Goal: Transaction & Acquisition: Purchase product/service

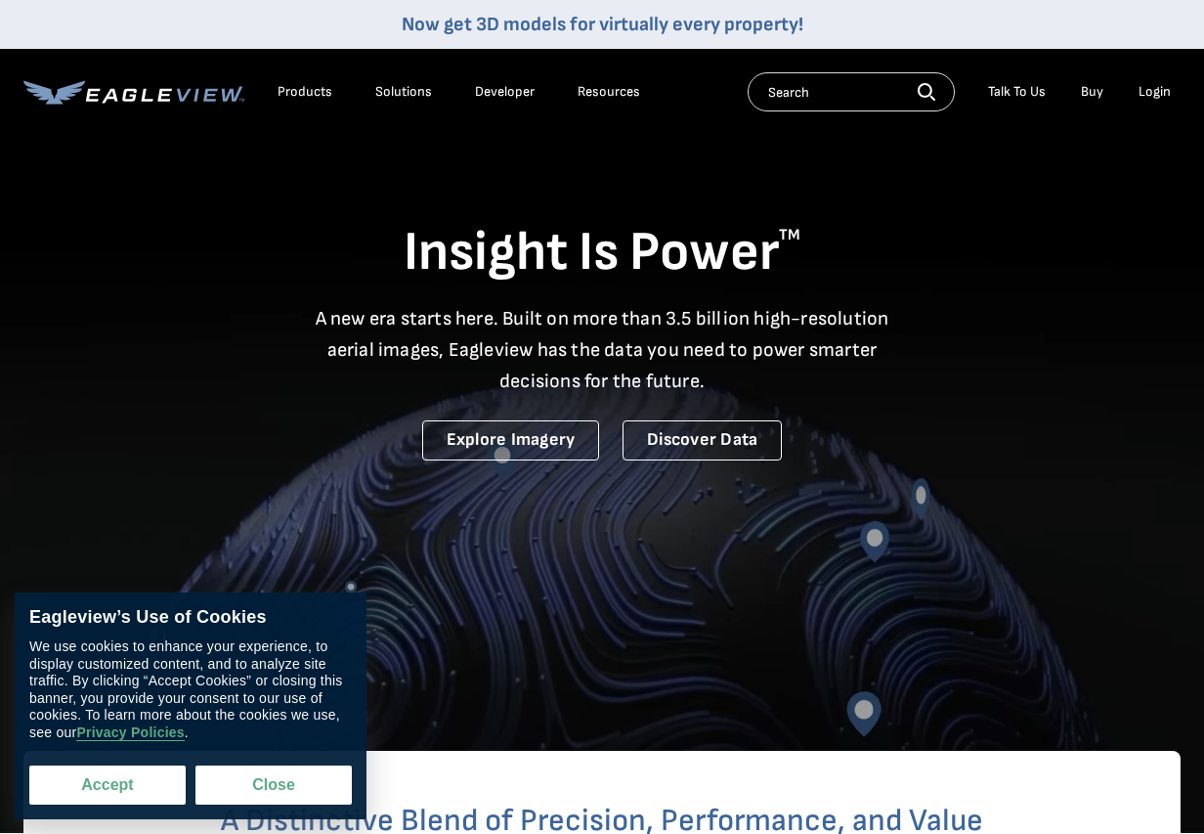
click at [109, 791] on button "Accept" at bounding box center [107, 784] width 156 height 39
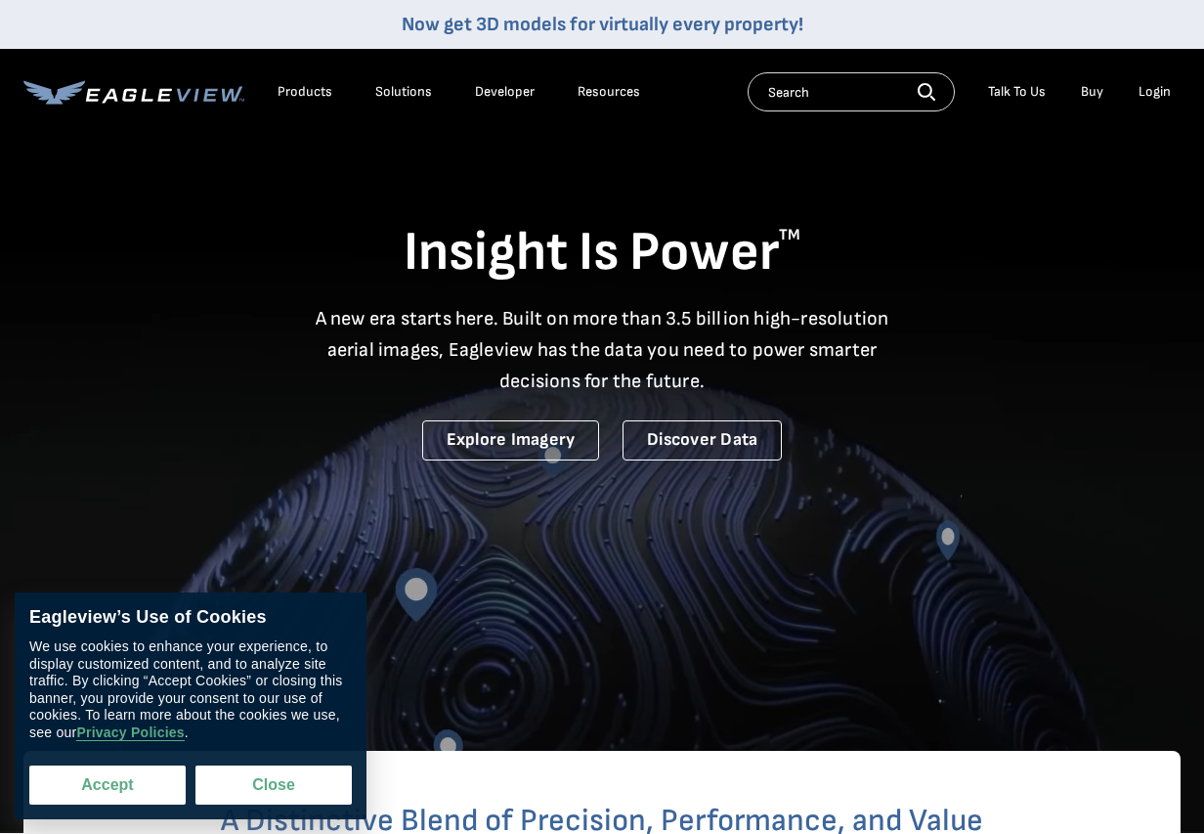
checkbox input "true"
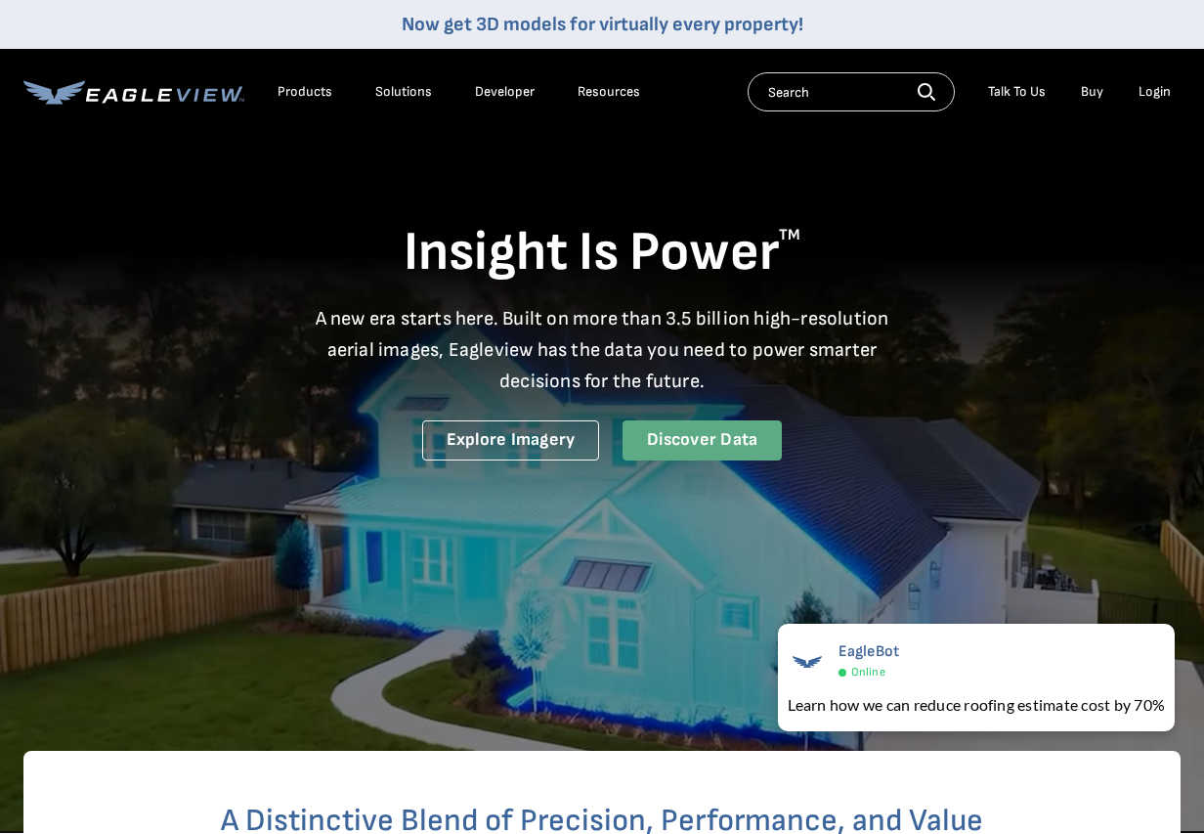
click at [691, 438] on link "Discover Data" at bounding box center [702, 440] width 159 height 40
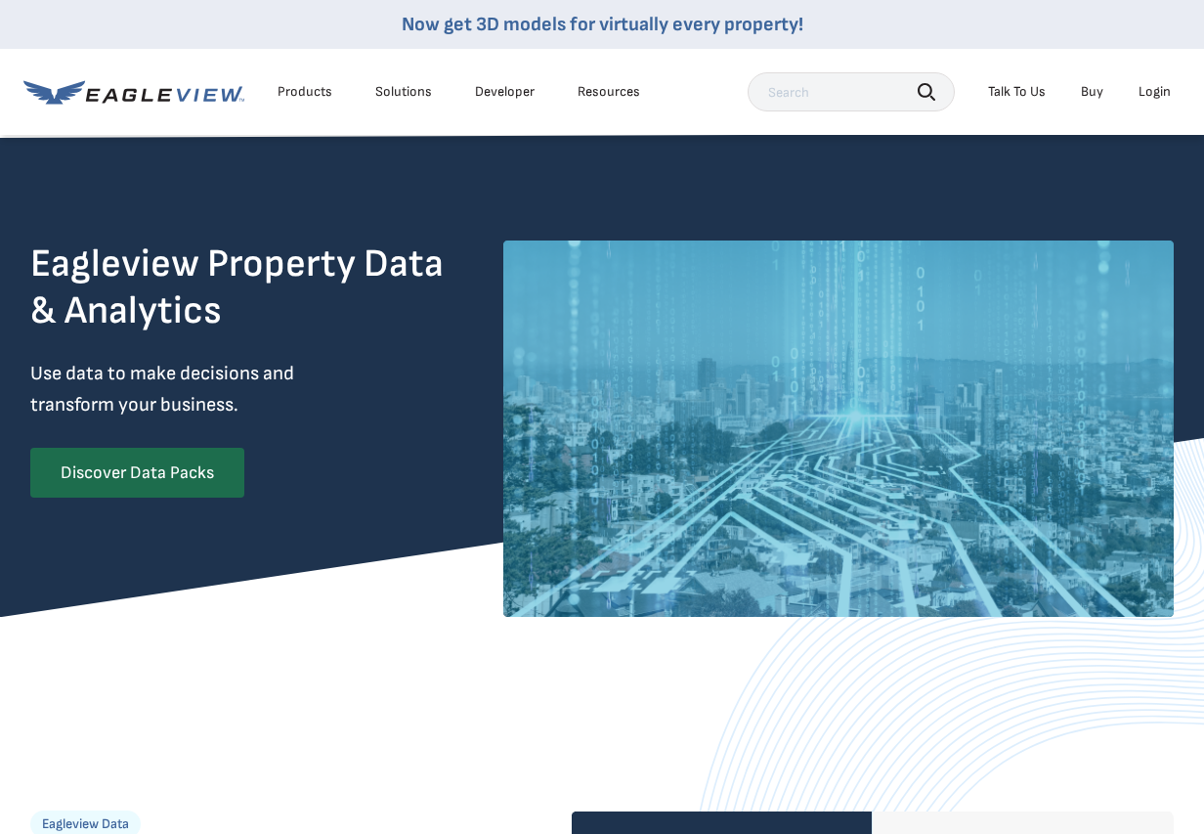
click at [296, 89] on div "Products" at bounding box center [305, 92] width 55 height 18
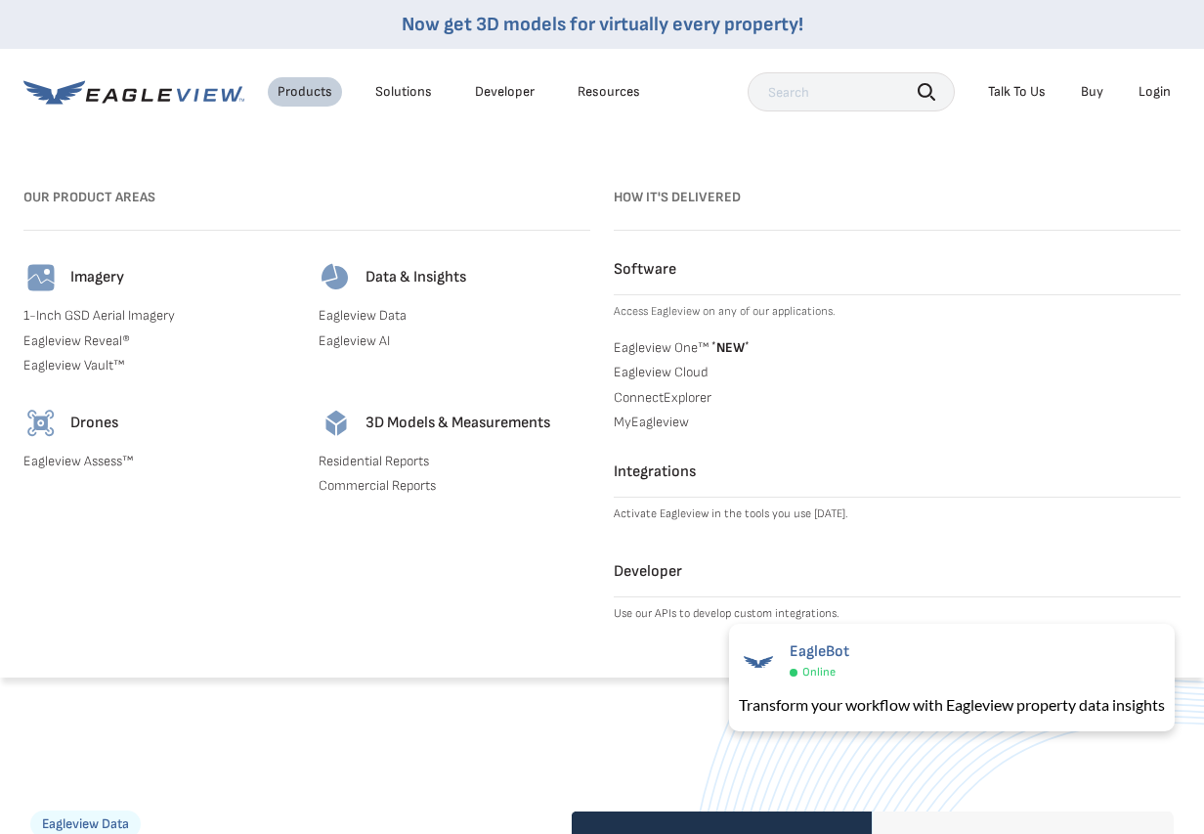
click at [358, 459] on link "Residential Reports" at bounding box center [455, 462] width 272 height 18
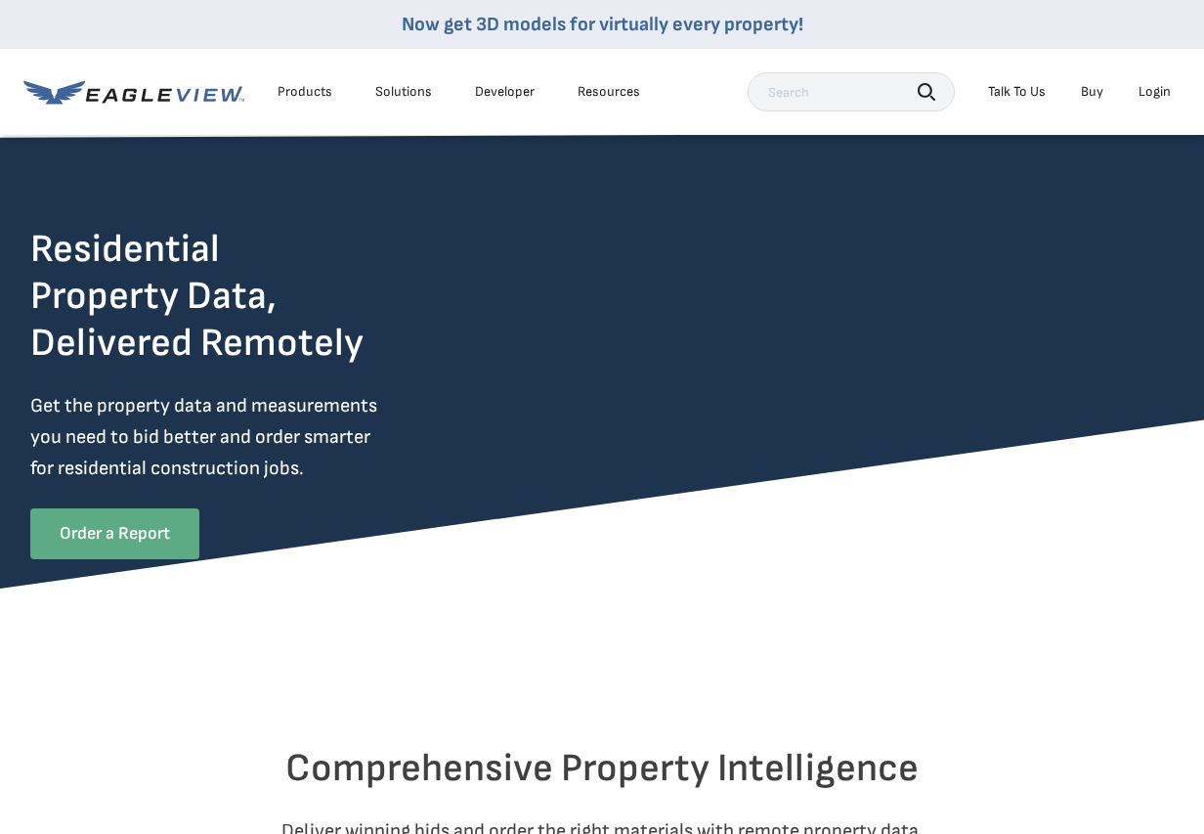
click at [98, 538] on link "Order a Report" at bounding box center [114, 533] width 169 height 51
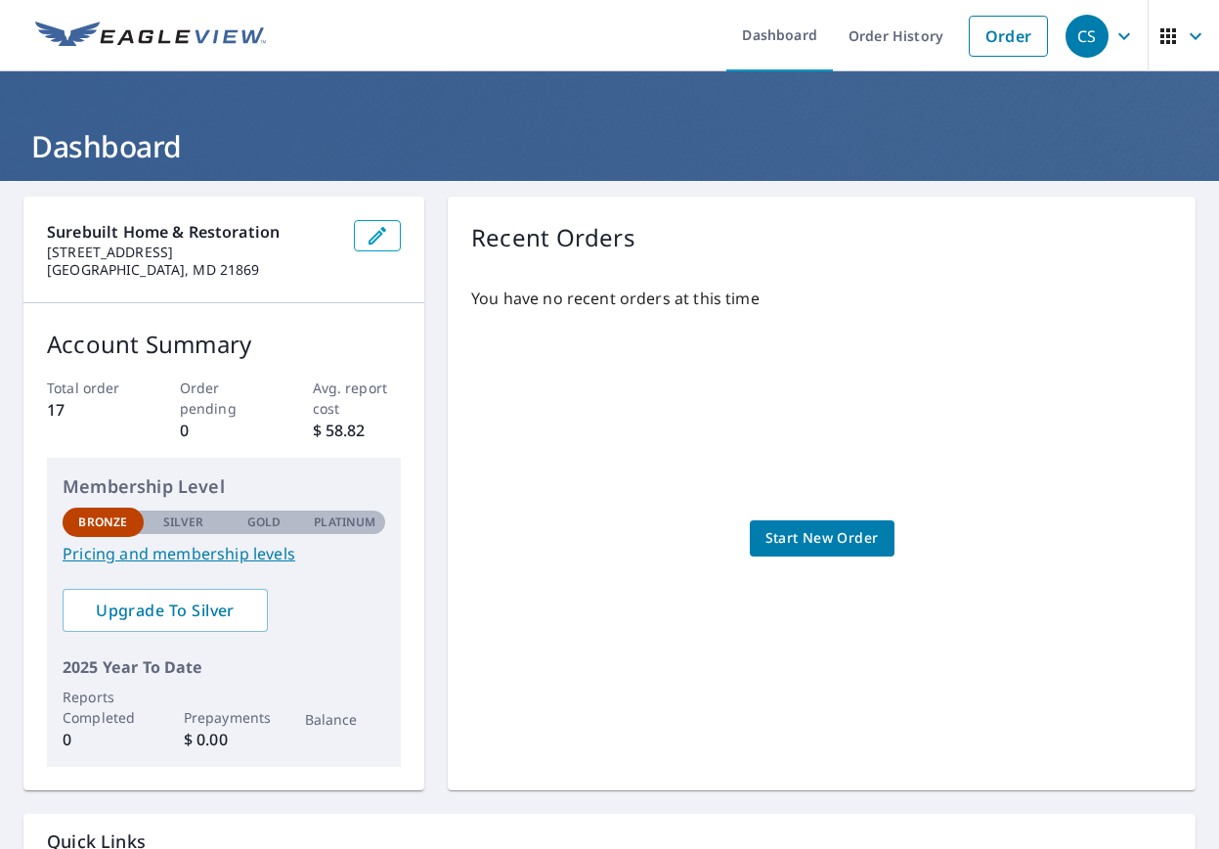
click at [812, 534] on span "Start New Order" at bounding box center [821, 538] width 113 height 24
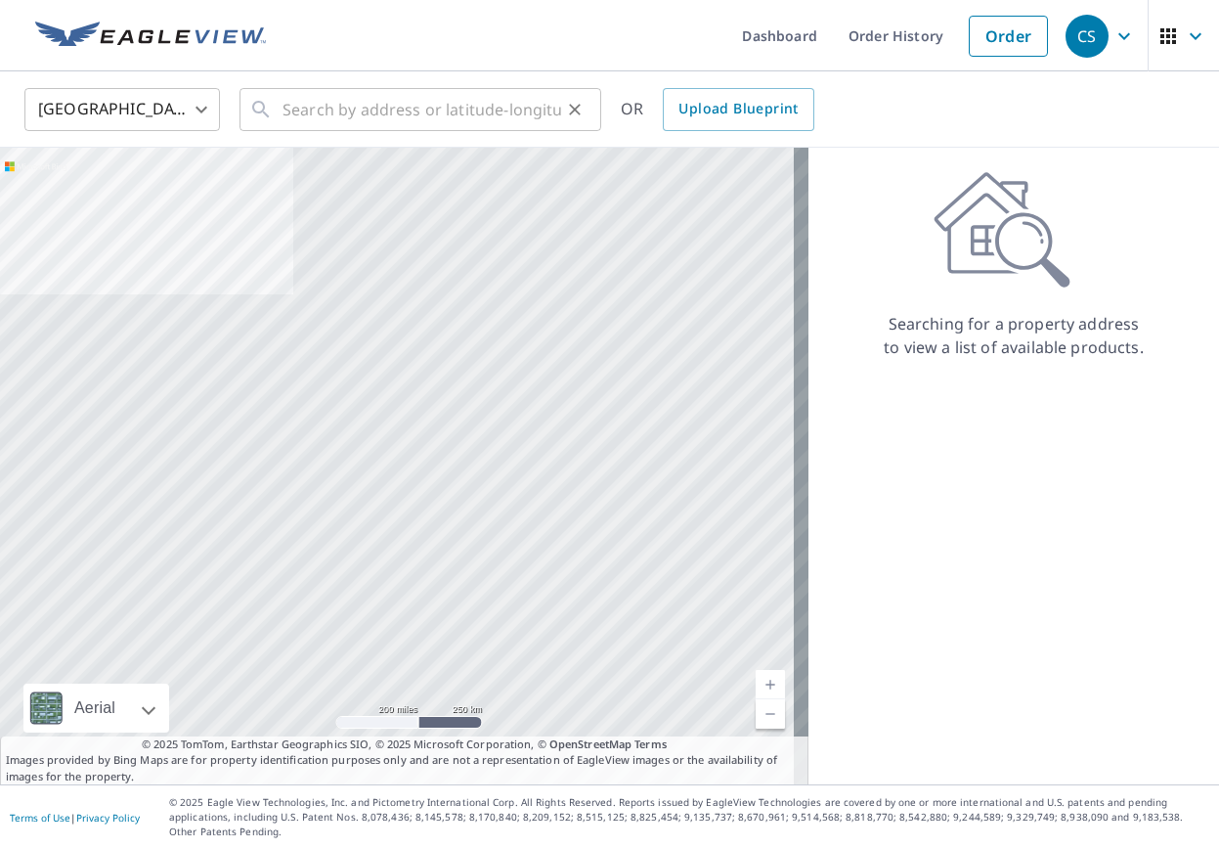
click at [278, 107] on div "​" at bounding box center [421, 109] width 362 height 43
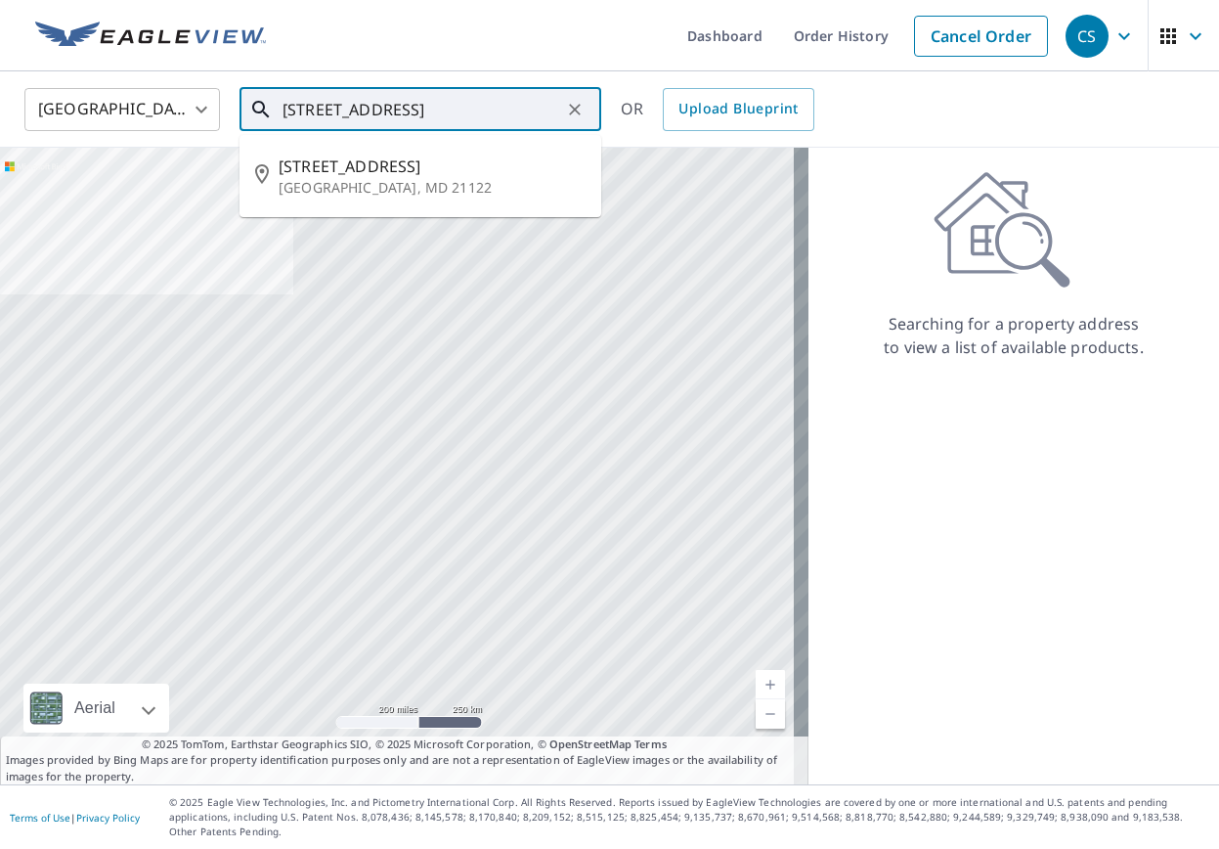
scroll to position [0, 72]
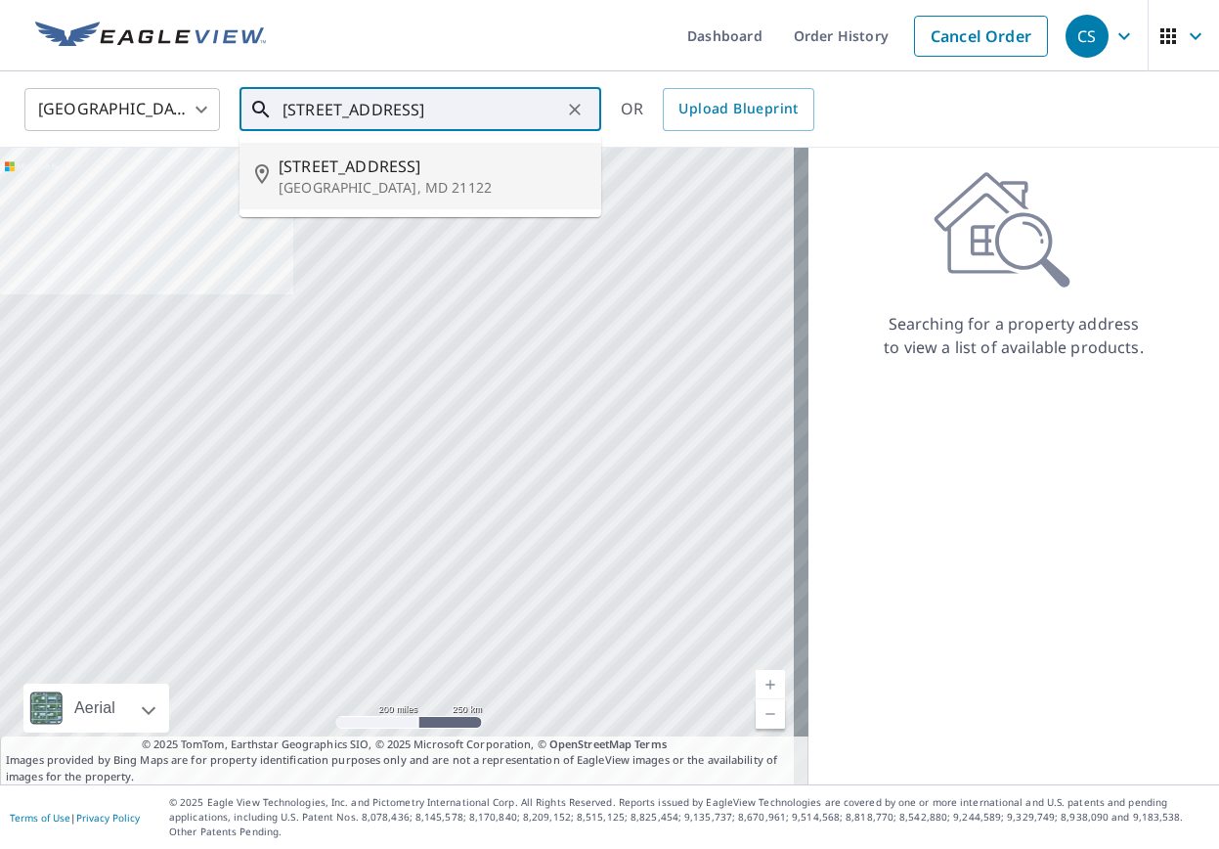
click at [362, 170] on span "340 Magothy Beach Rd" at bounding box center [432, 165] width 307 height 23
type input "340 Magothy Beach Rd Pasadena, MD 21122"
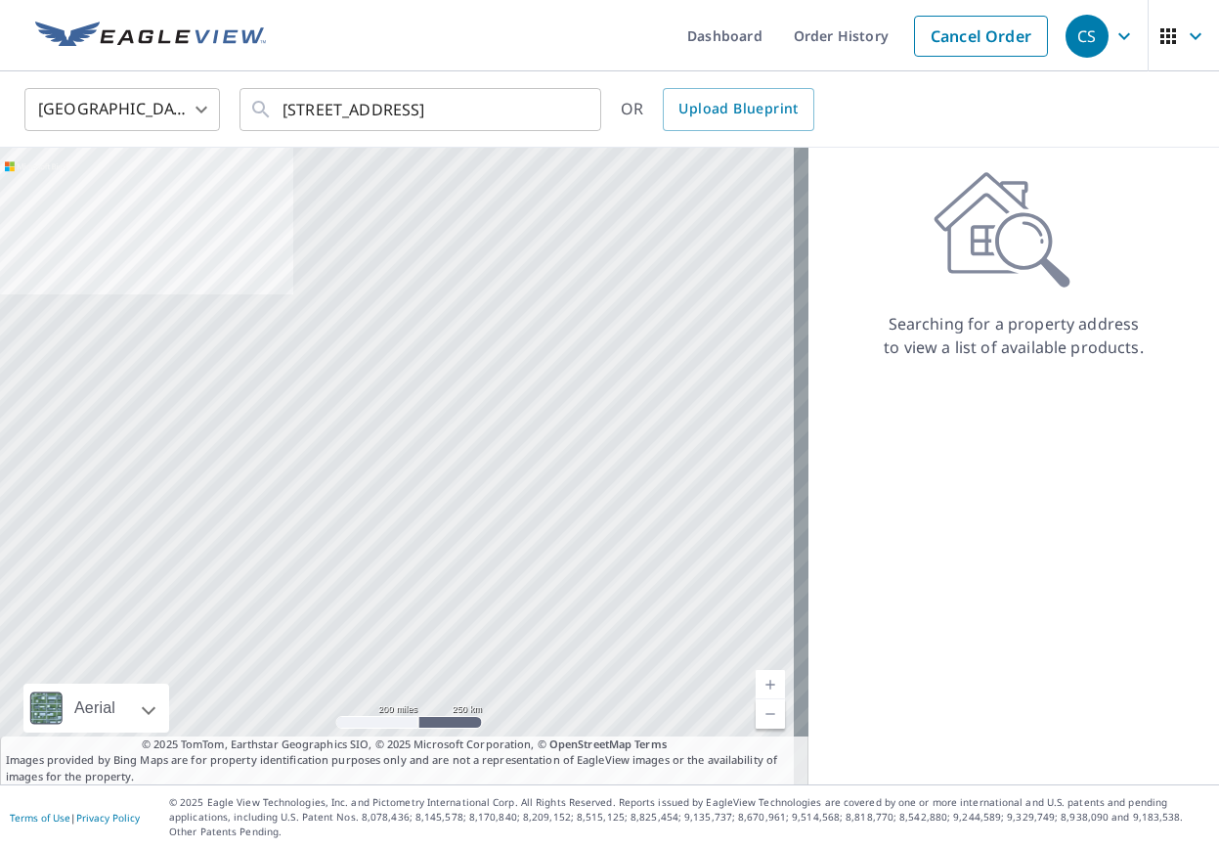
scroll to position [0, 0]
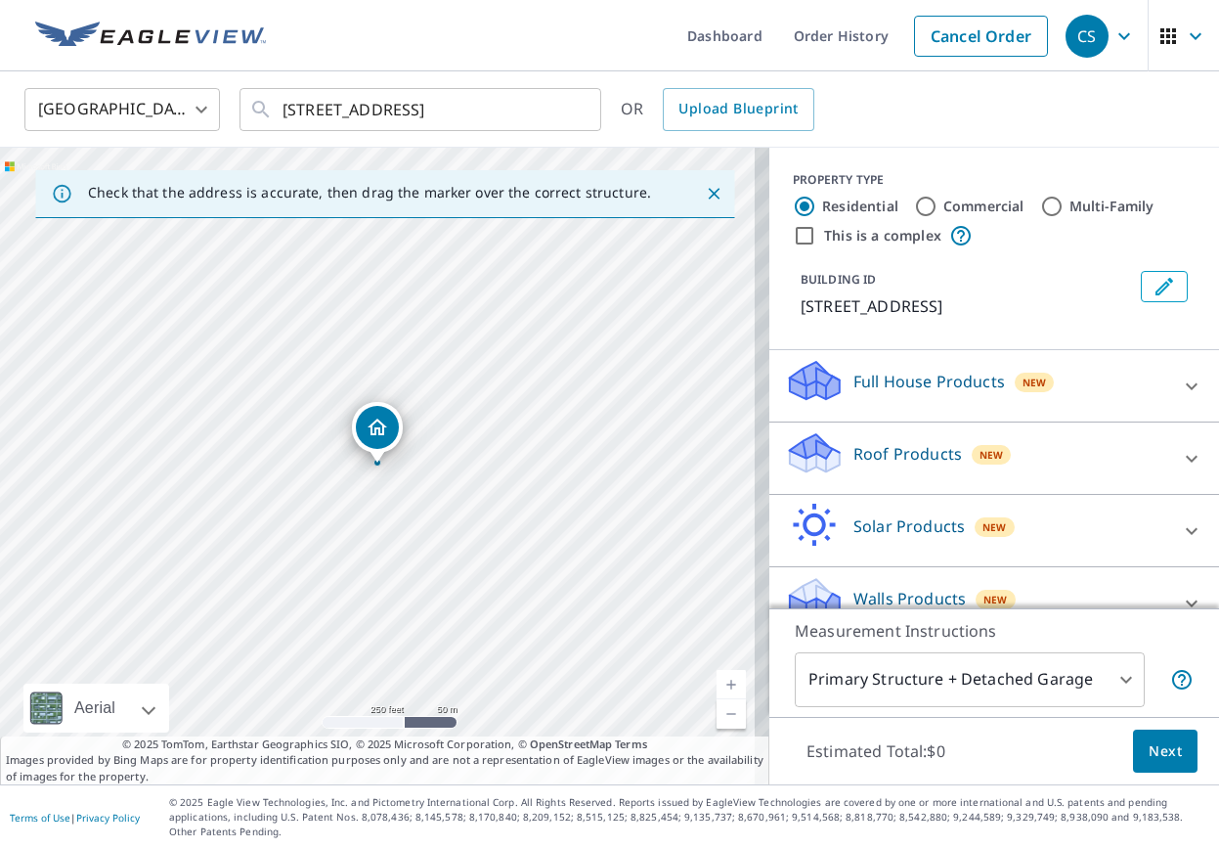
click at [378, 422] on icon "Dropped pin, building 1, Residential property, 340 Magothy Beach Rd Pasadena, M…" at bounding box center [377, 426] width 23 height 23
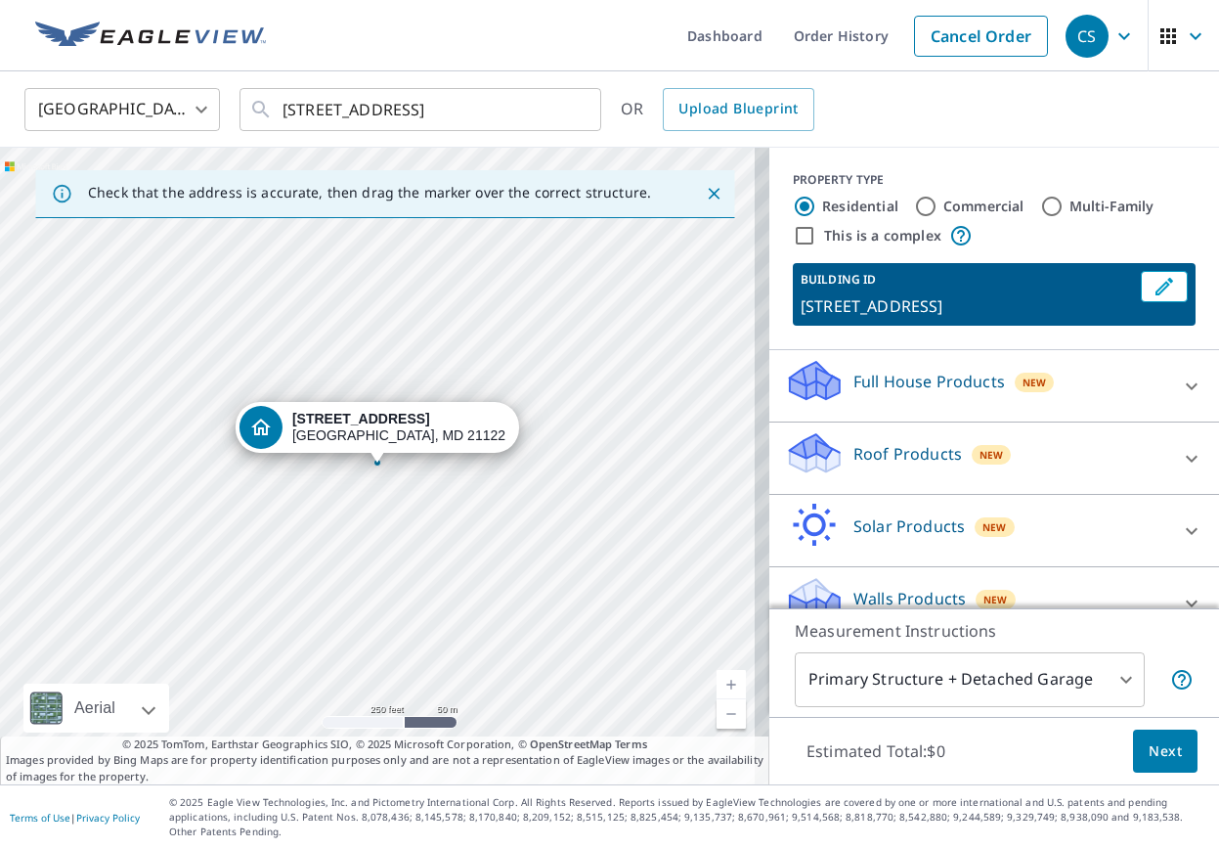
click at [1158, 752] on span "Next" at bounding box center [1165, 751] width 33 height 24
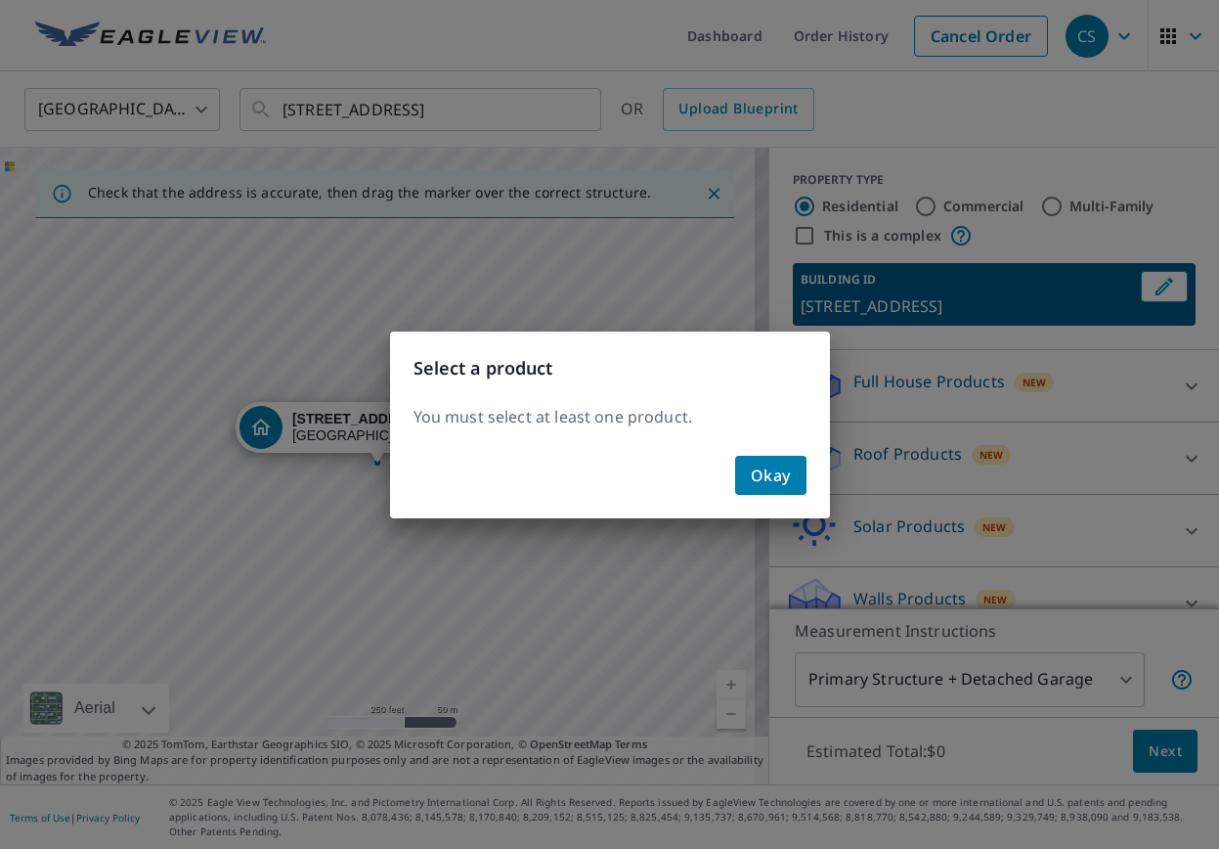
click at [768, 473] on span "Okay" at bounding box center [771, 474] width 40 height 27
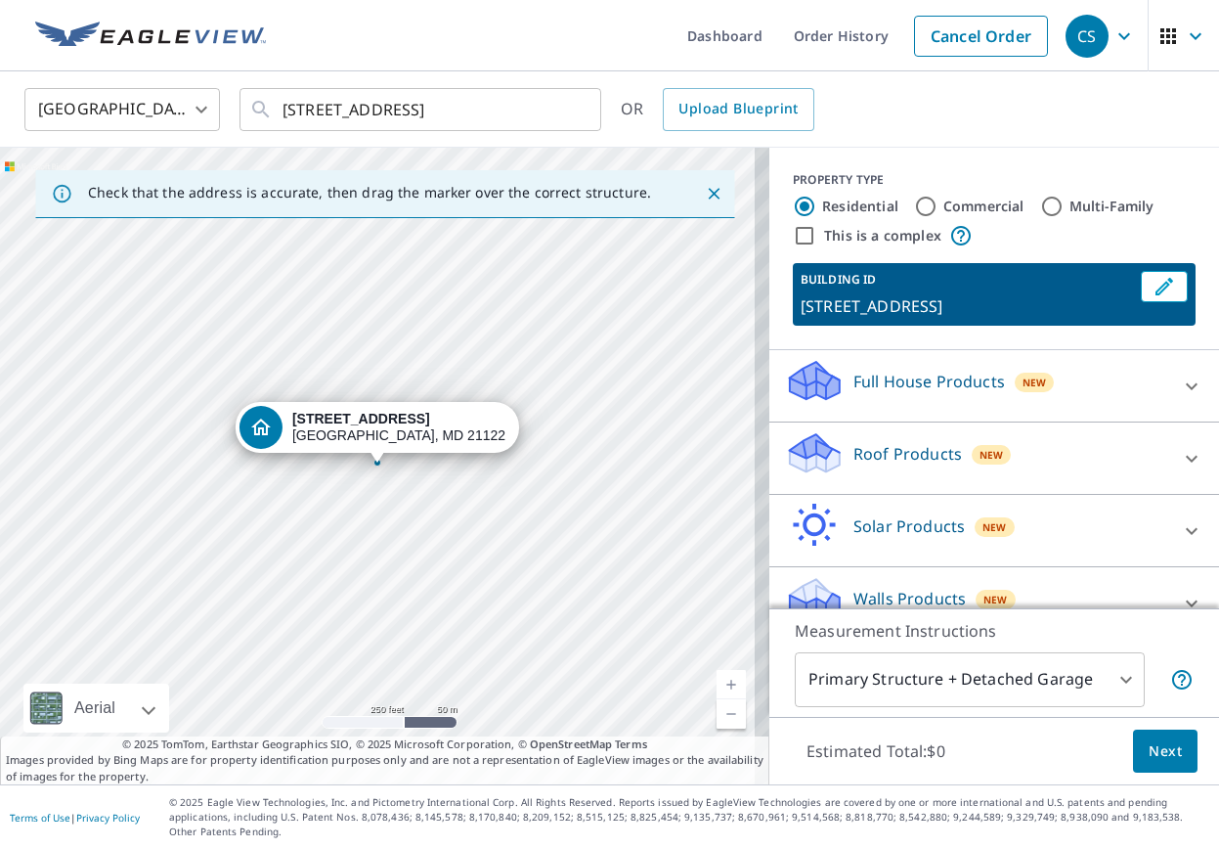
click at [808, 458] on icon at bounding box center [815, 446] width 50 height 24
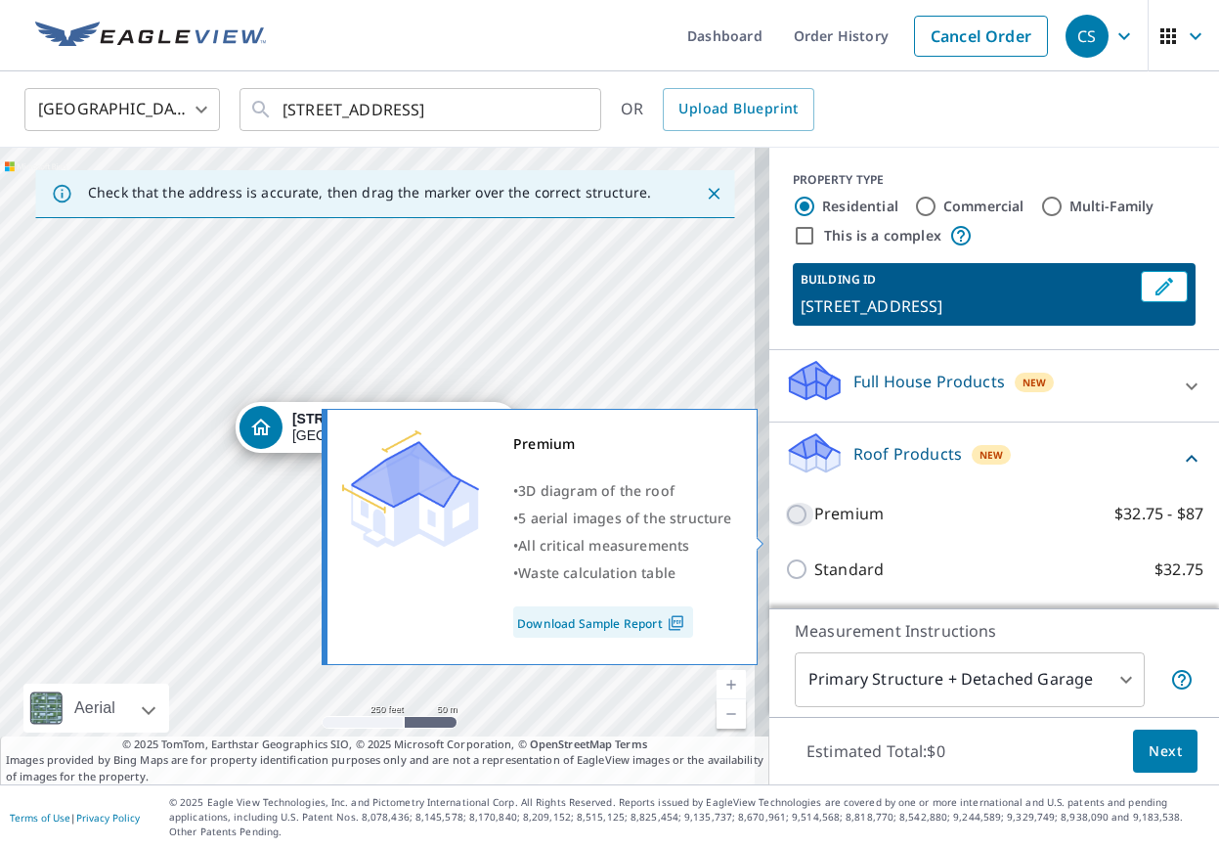
click at [786, 526] on input "Premium $32.75 - $87" at bounding box center [799, 513] width 29 height 23
checkbox input "true"
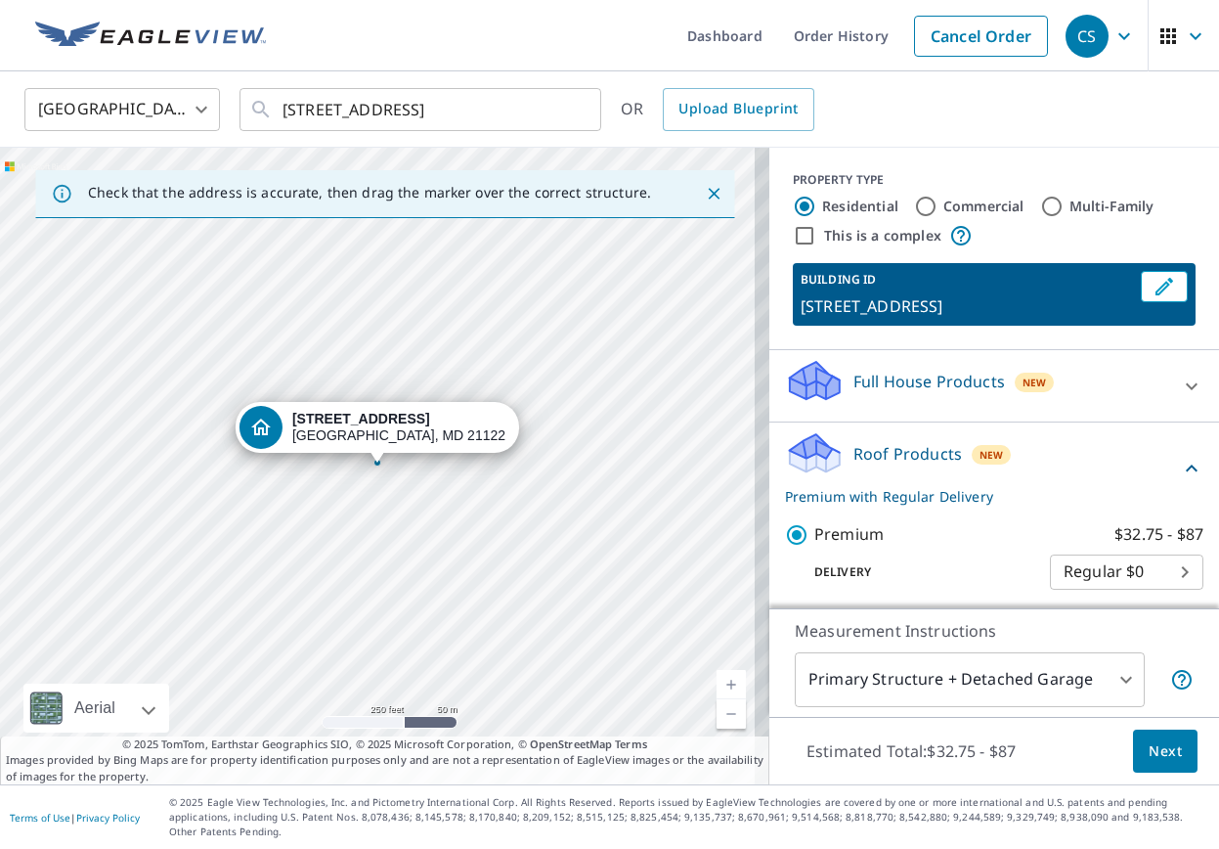
click at [1153, 749] on span "Next" at bounding box center [1165, 751] width 33 height 24
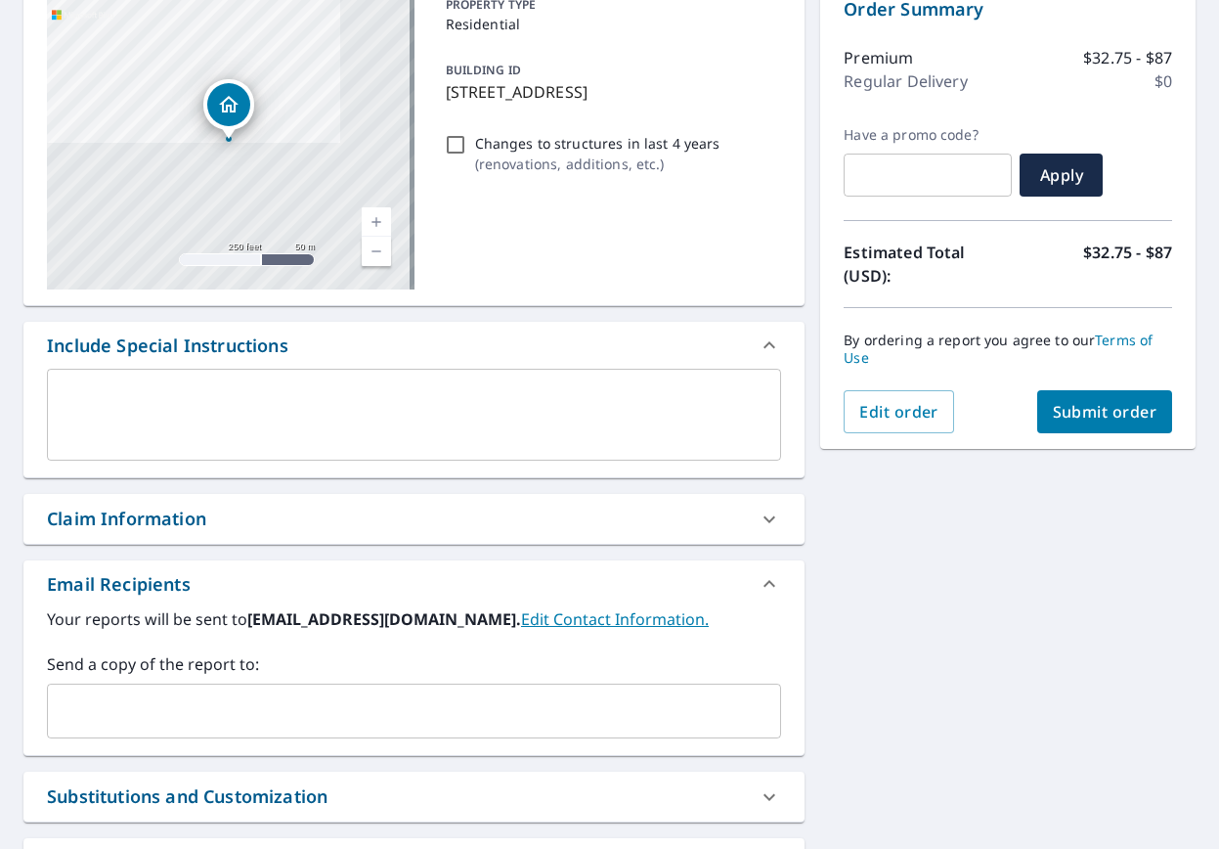
scroll to position [213, 0]
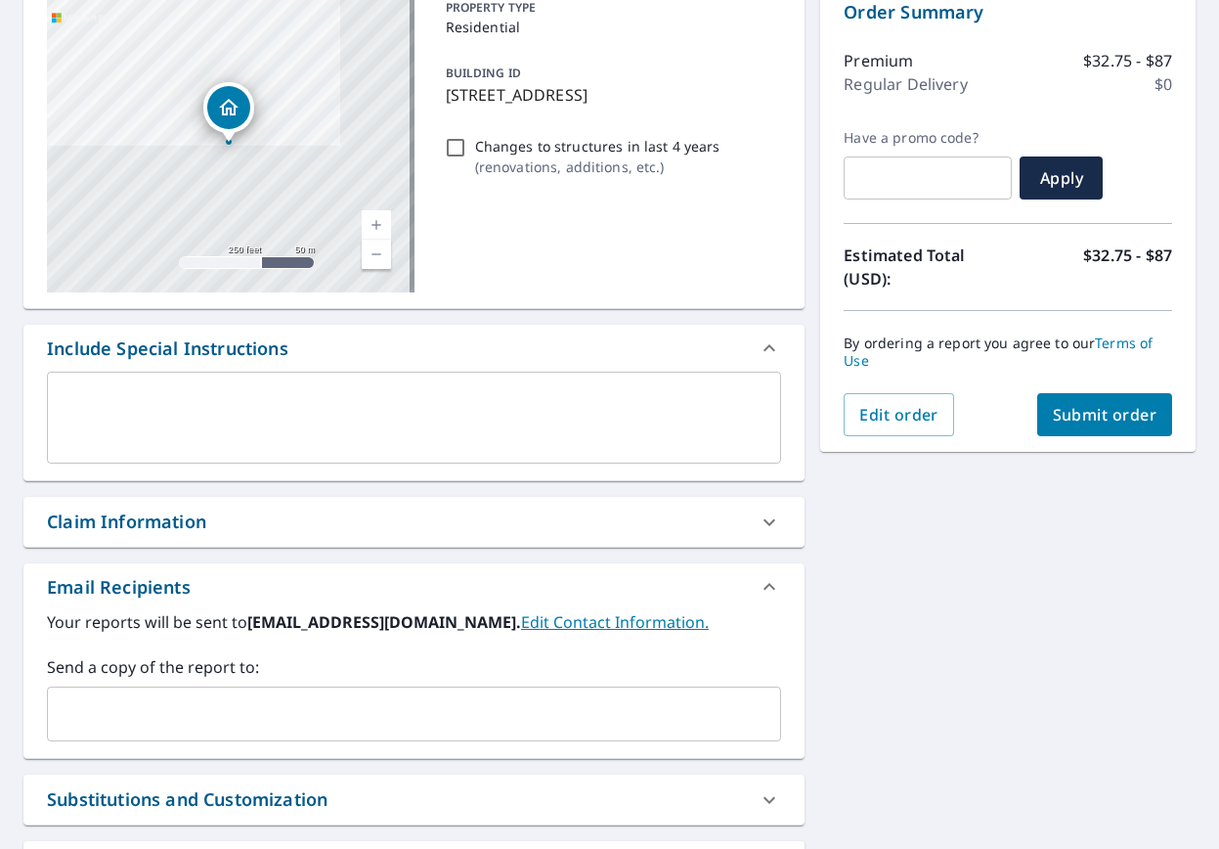
click at [1073, 417] on span "Submit order" at bounding box center [1105, 415] width 105 height 22
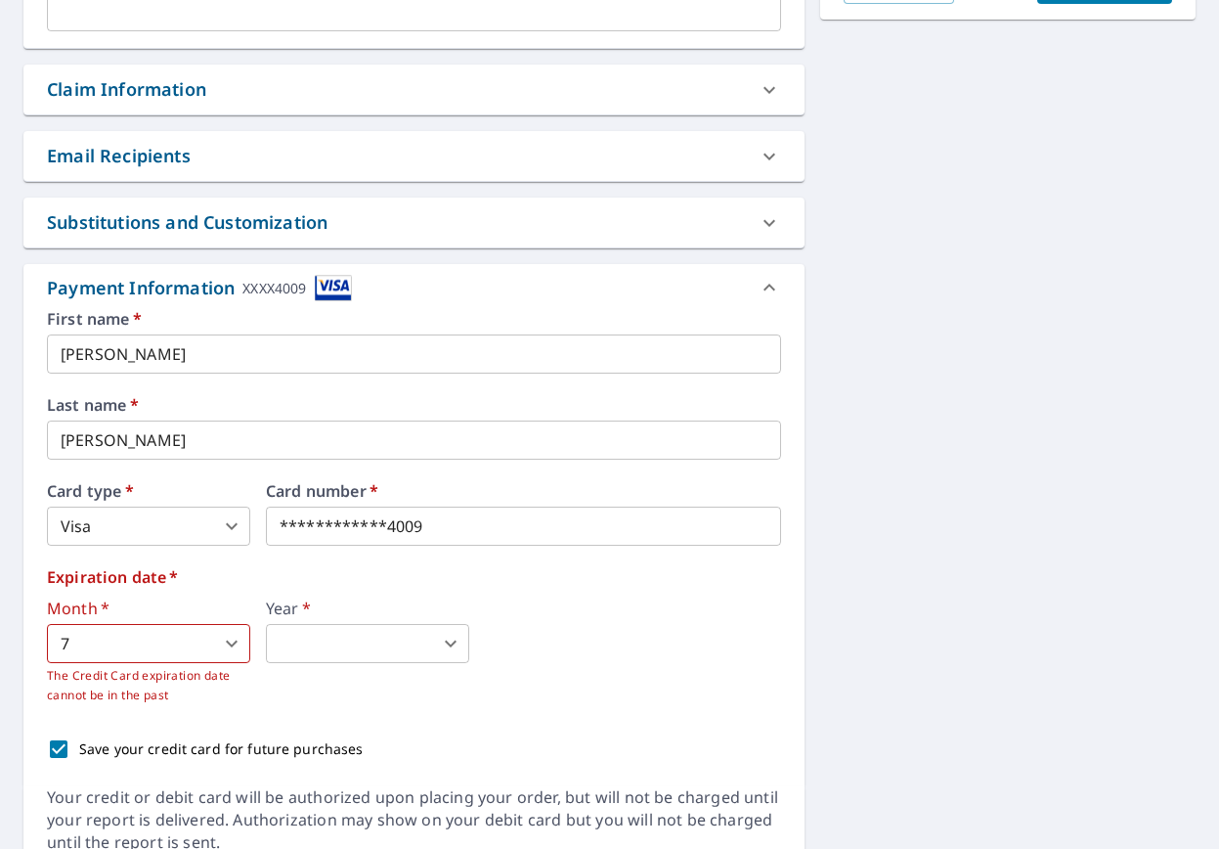
scroll to position [719, 0]
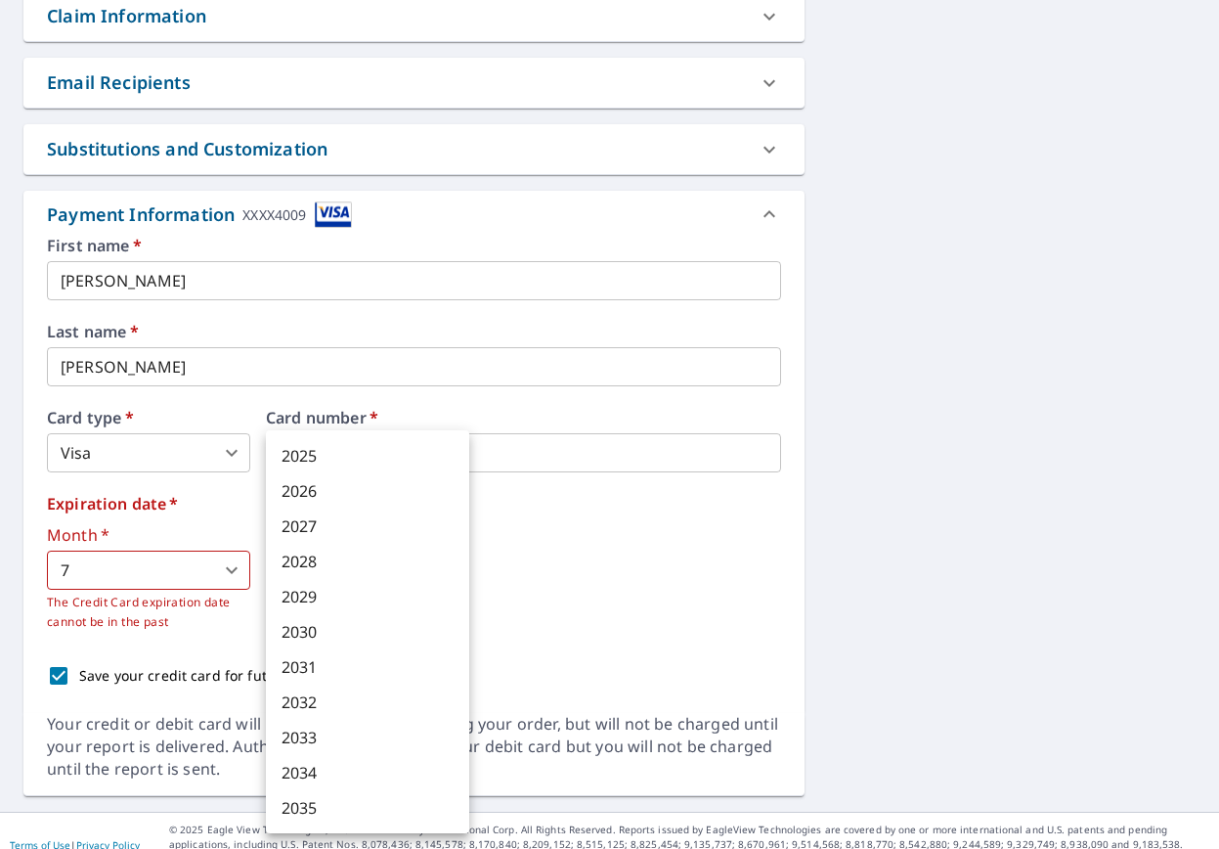
click at [449, 571] on body "CS CS Dashboard Order History Cancel Order CS Dashboard / Finalize Order Finali…" at bounding box center [609, 424] width 1219 height 849
click at [306, 492] on li "2026" at bounding box center [367, 490] width 203 height 35
type input "2026"
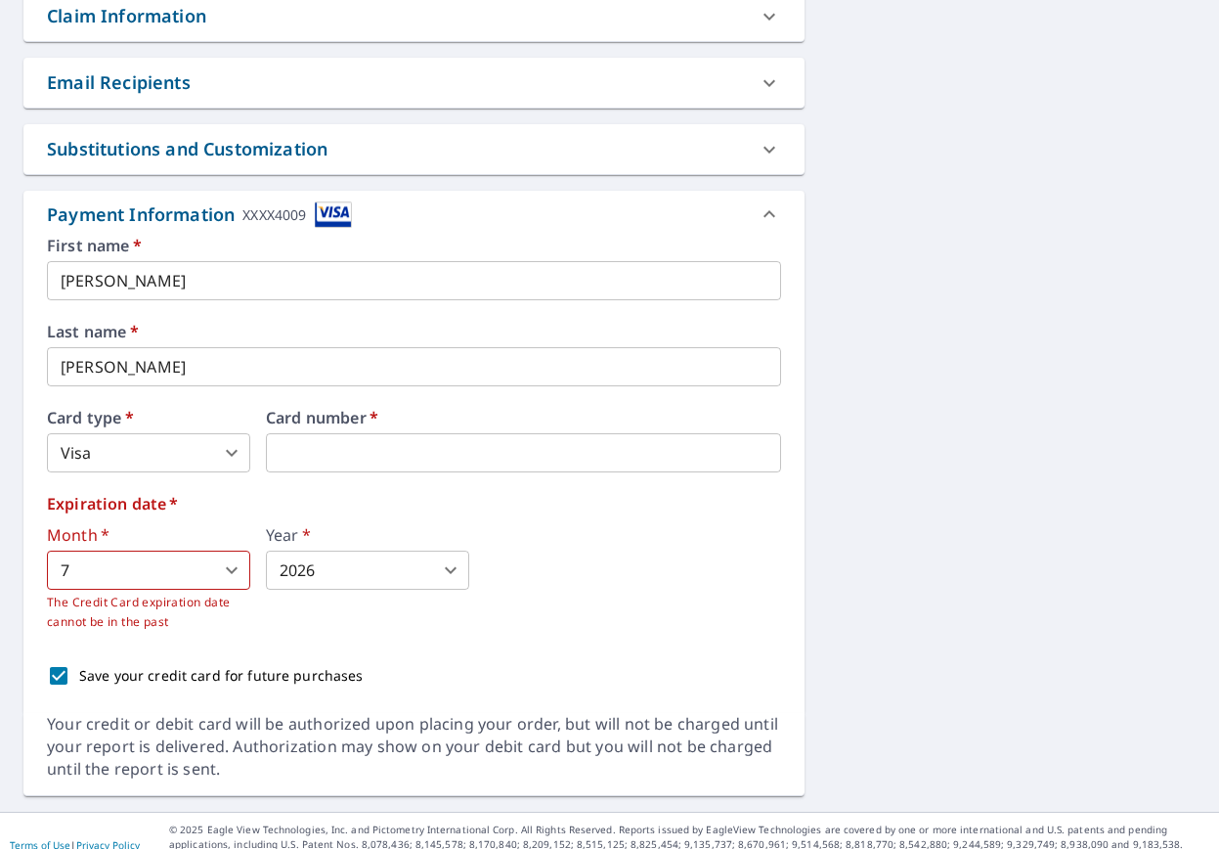
scroll to position [746, 0]
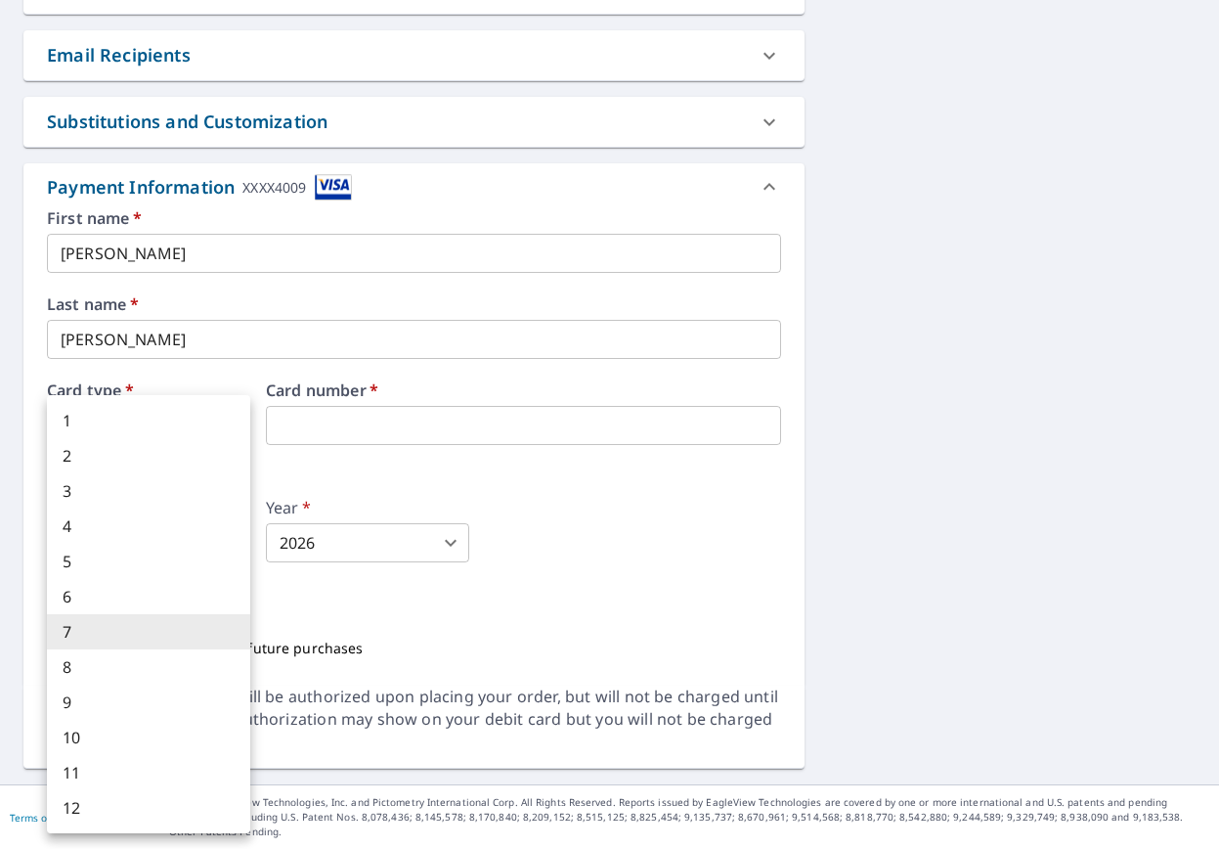
click at [234, 544] on body "CS CS Dashboard Order History Cancel Order CS Dashboard / Finalize Order Finali…" at bounding box center [609, 424] width 1219 height 849
click at [81, 631] on li "7" at bounding box center [148, 631] width 203 height 35
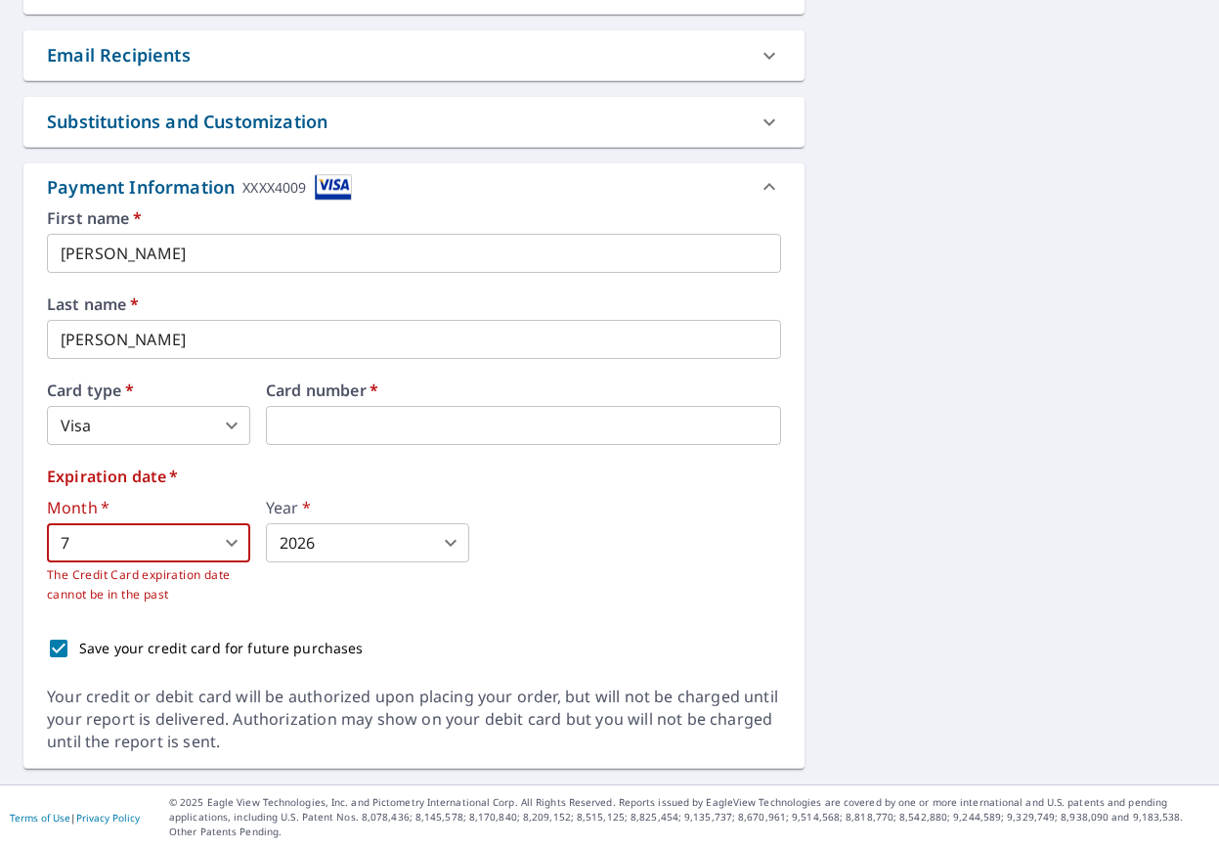
click at [60, 642] on input "Save your credit card for future purchases" at bounding box center [58, 648] width 41 height 41
checkbox input "true"
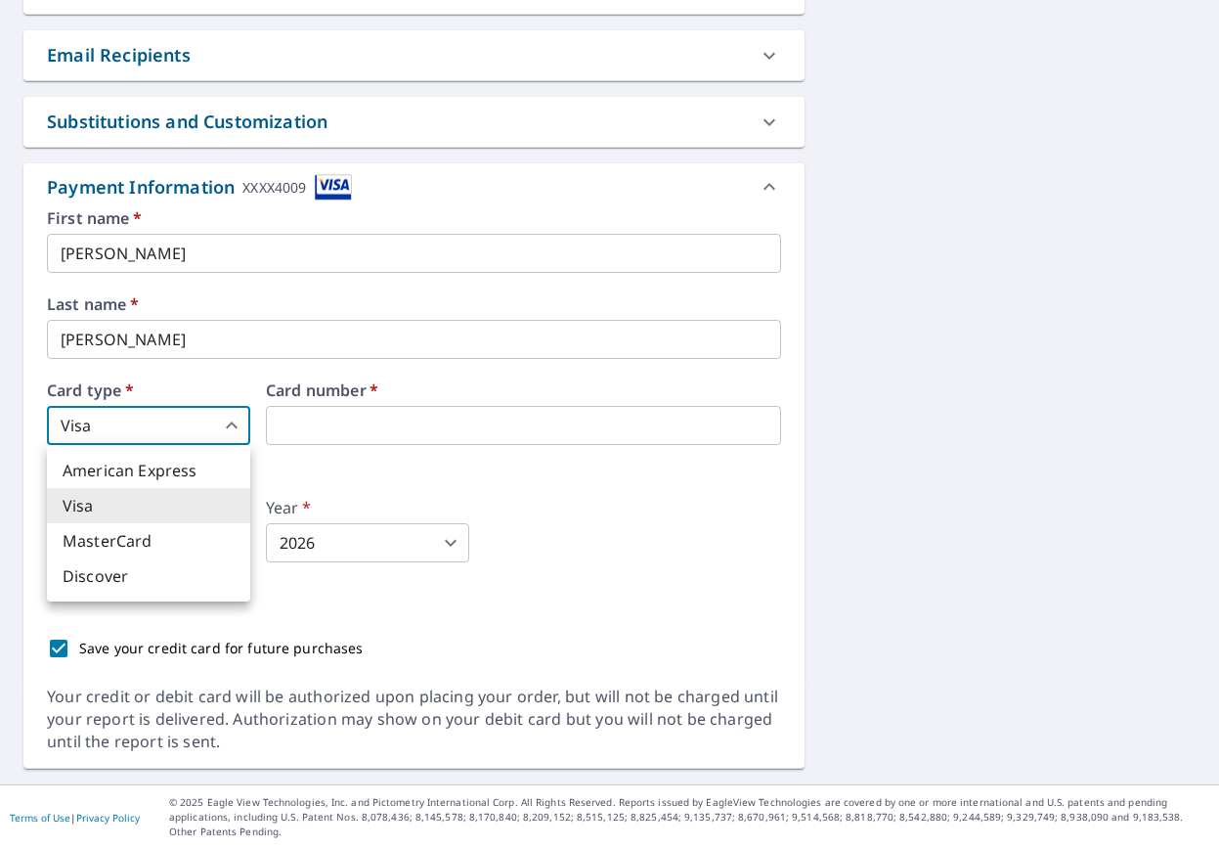
click at [231, 423] on body "CS CS Dashboard Order History Cancel Order CS Dashboard / Finalize Order Finali…" at bounding box center [609, 424] width 1219 height 849
click at [83, 503] on li "Visa" at bounding box center [148, 505] width 203 height 35
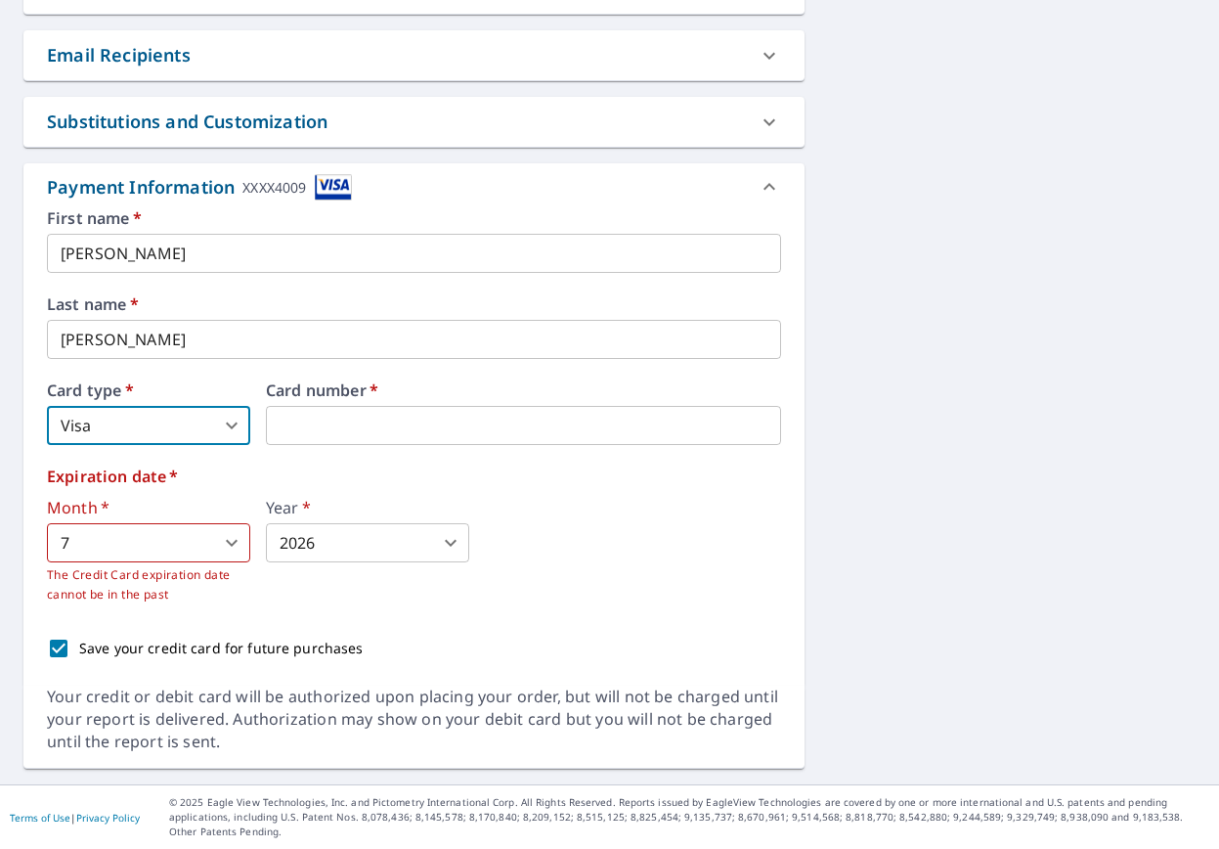
click at [231, 541] on body "CS CS Dashboard Order History Cancel Order CS Dashboard / Finalize Order Finali…" at bounding box center [609, 424] width 1219 height 849
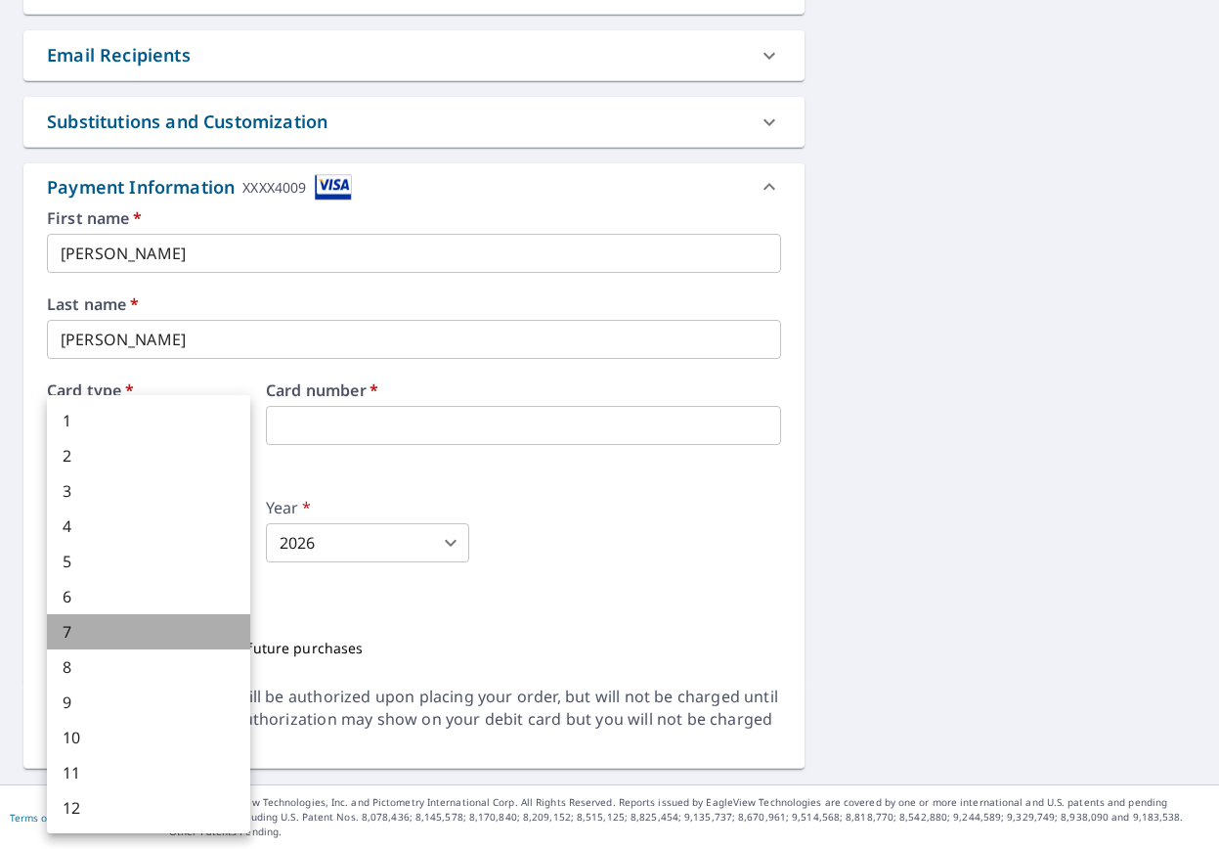
click at [71, 630] on li "7" at bounding box center [148, 631] width 203 height 35
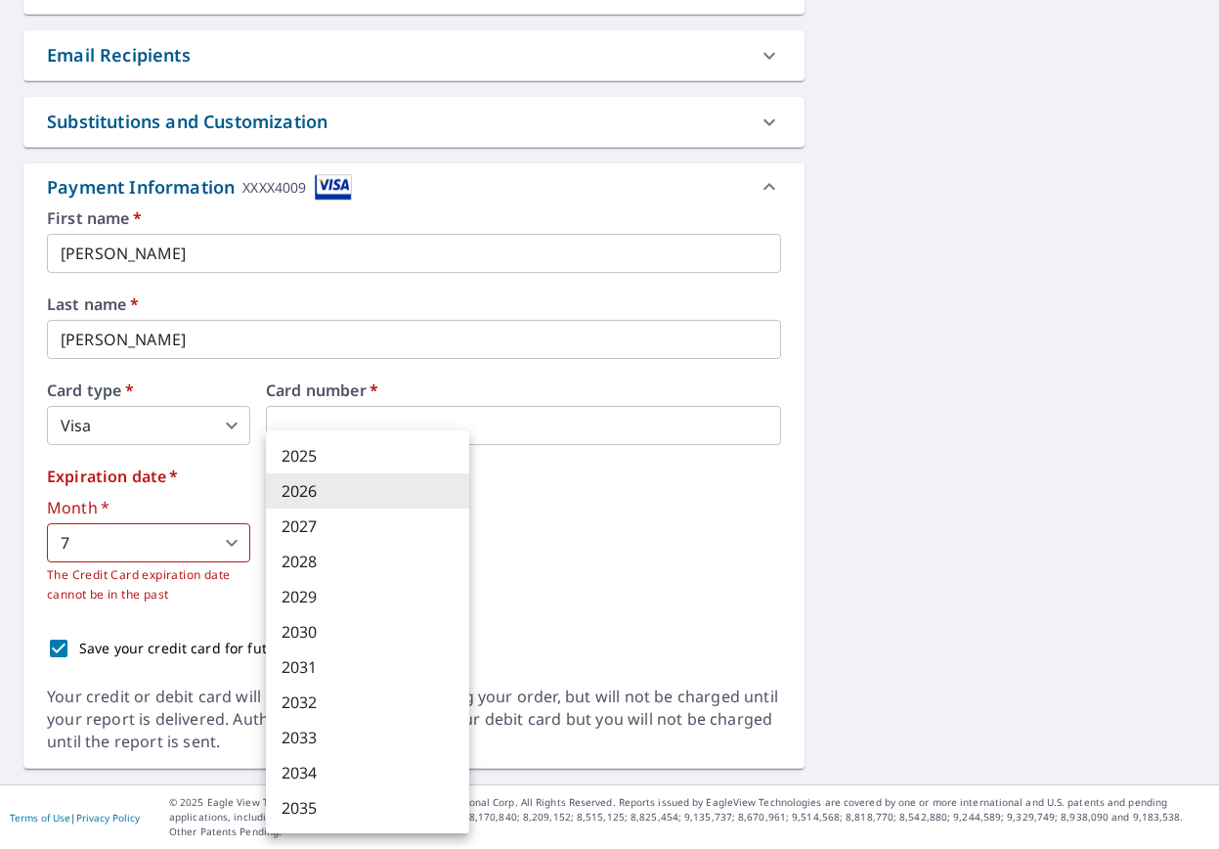
click at [449, 542] on body "CS CS Dashboard Order History Cancel Order CS Dashboard / Finalize Order Finali…" at bounding box center [609, 424] width 1219 height 849
click at [298, 487] on li "2026" at bounding box center [367, 490] width 203 height 35
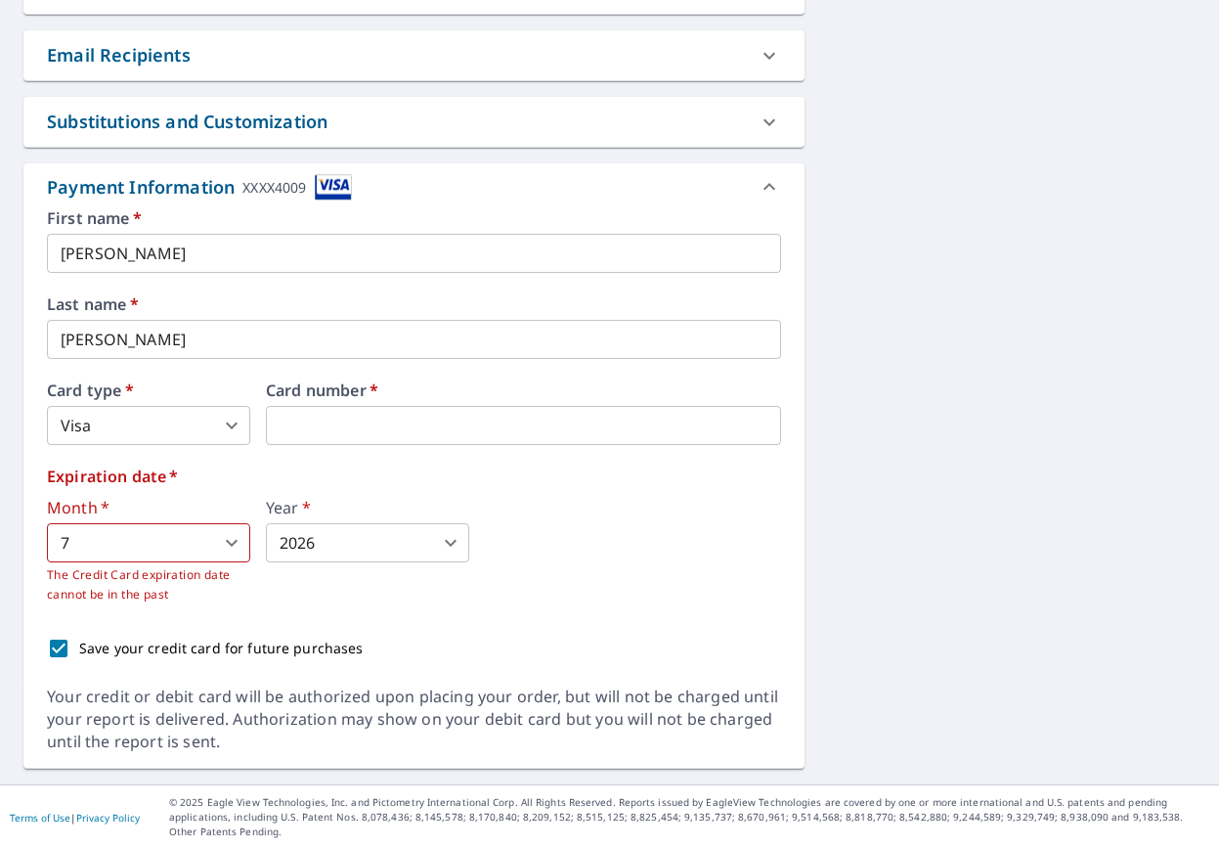
drag, startPoint x: 1178, startPoint y: 592, endPoint x: 1168, endPoint y: 572, distance: 22.7
click at [1173, 580] on div "340 Magothy Beach Rd Pasadena, MD 21122 Aerial Road A standard road map Aerial …" at bounding box center [609, 109] width 1219 height 1349
click at [1153, 563] on div "340 Magothy Beach Rd Pasadena, MD 21122 Aerial Road A standard road map Aerial …" at bounding box center [609, 109] width 1219 height 1349
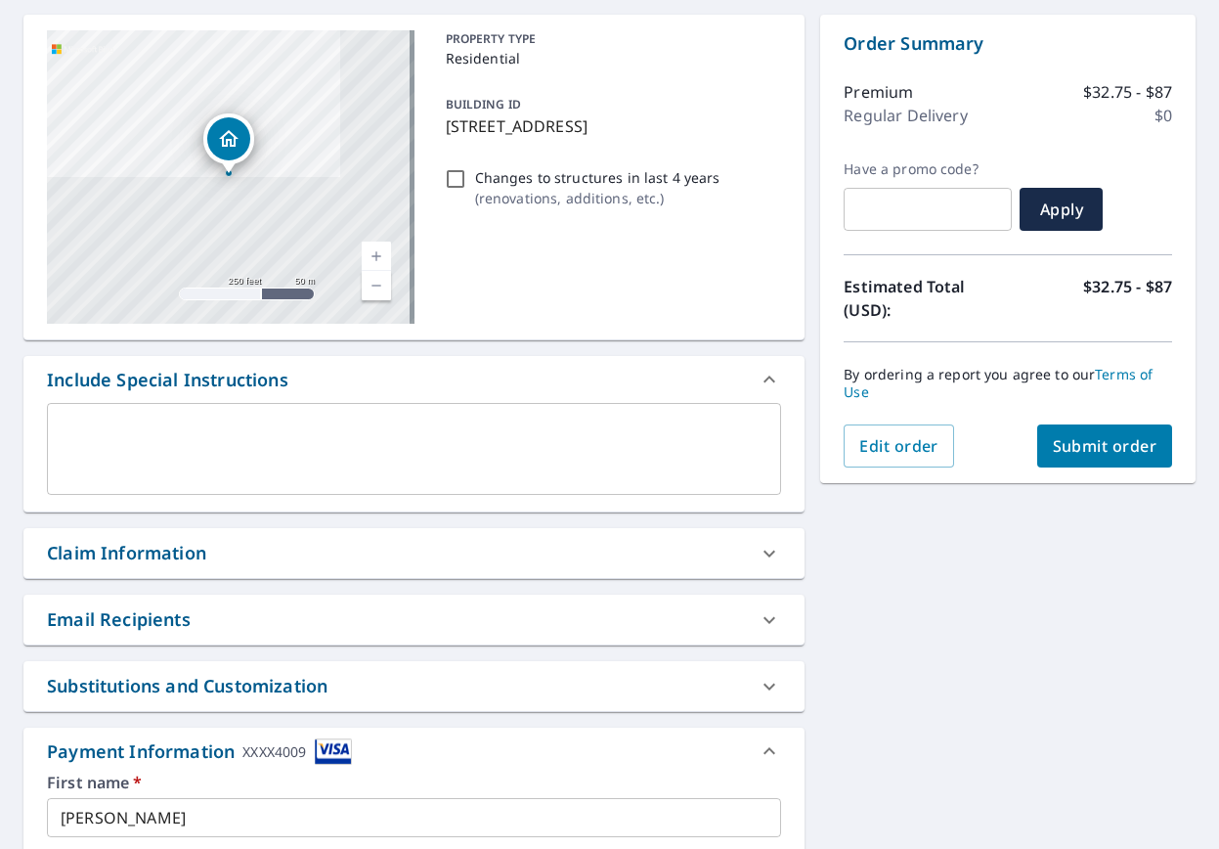
scroll to position [178, 0]
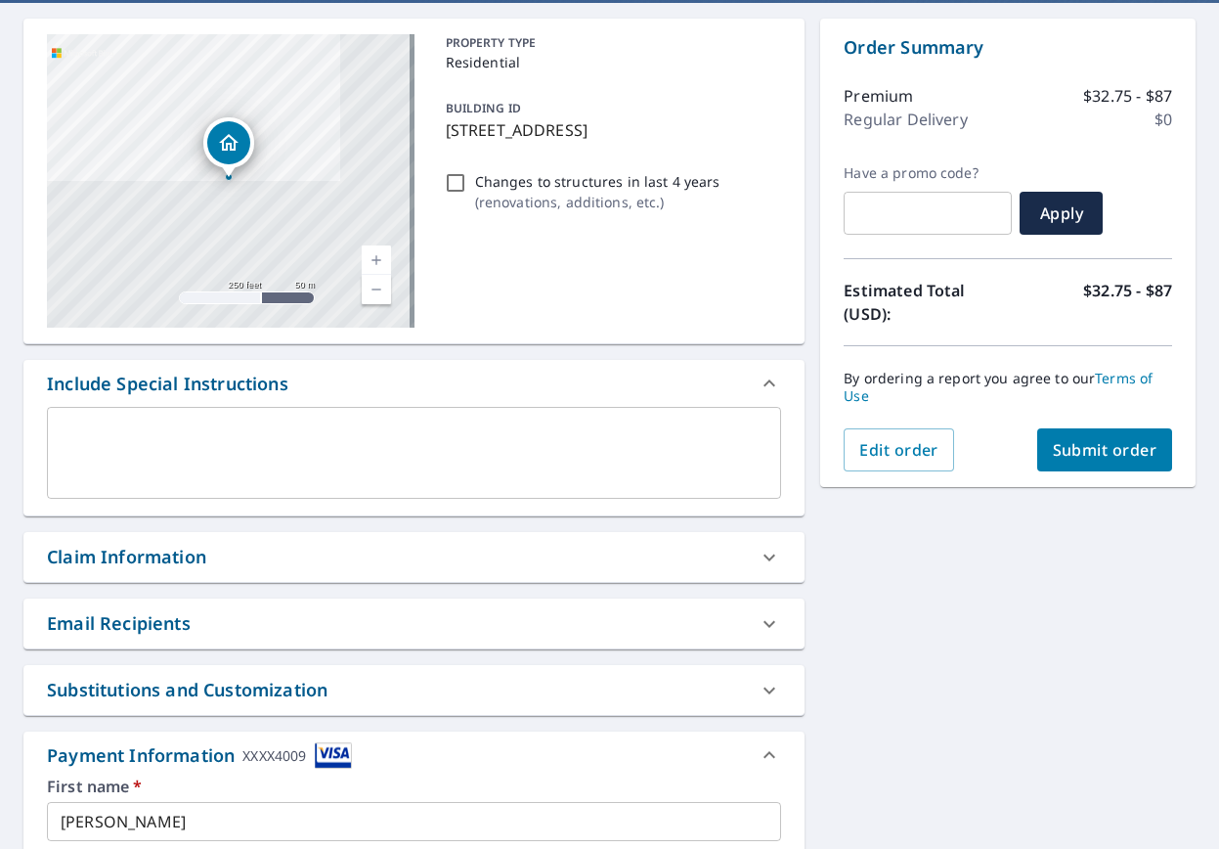
click at [1083, 448] on span "Submit order" at bounding box center [1105, 450] width 105 height 22
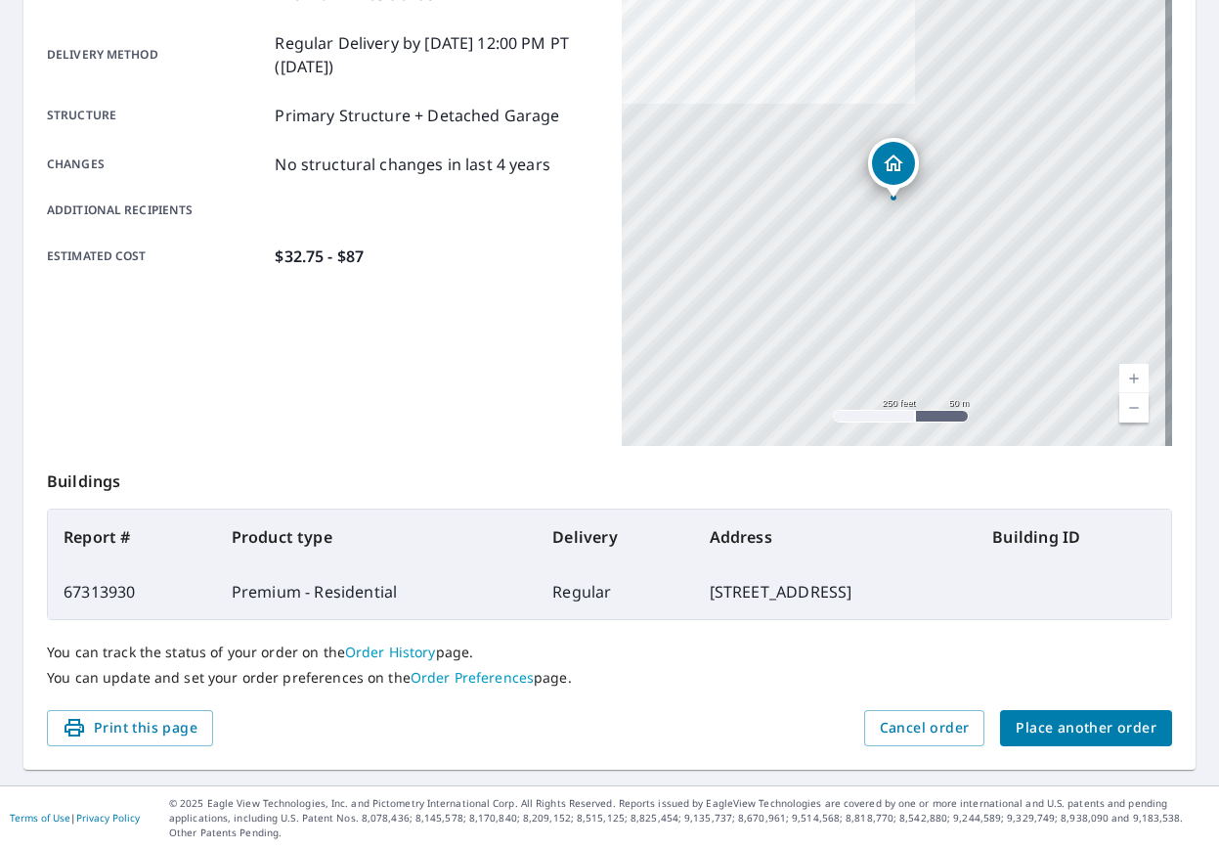
scroll to position [317, 0]
click at [145, 726] on span "Print this page" at bounding box center [130, 727] width 135 height 24
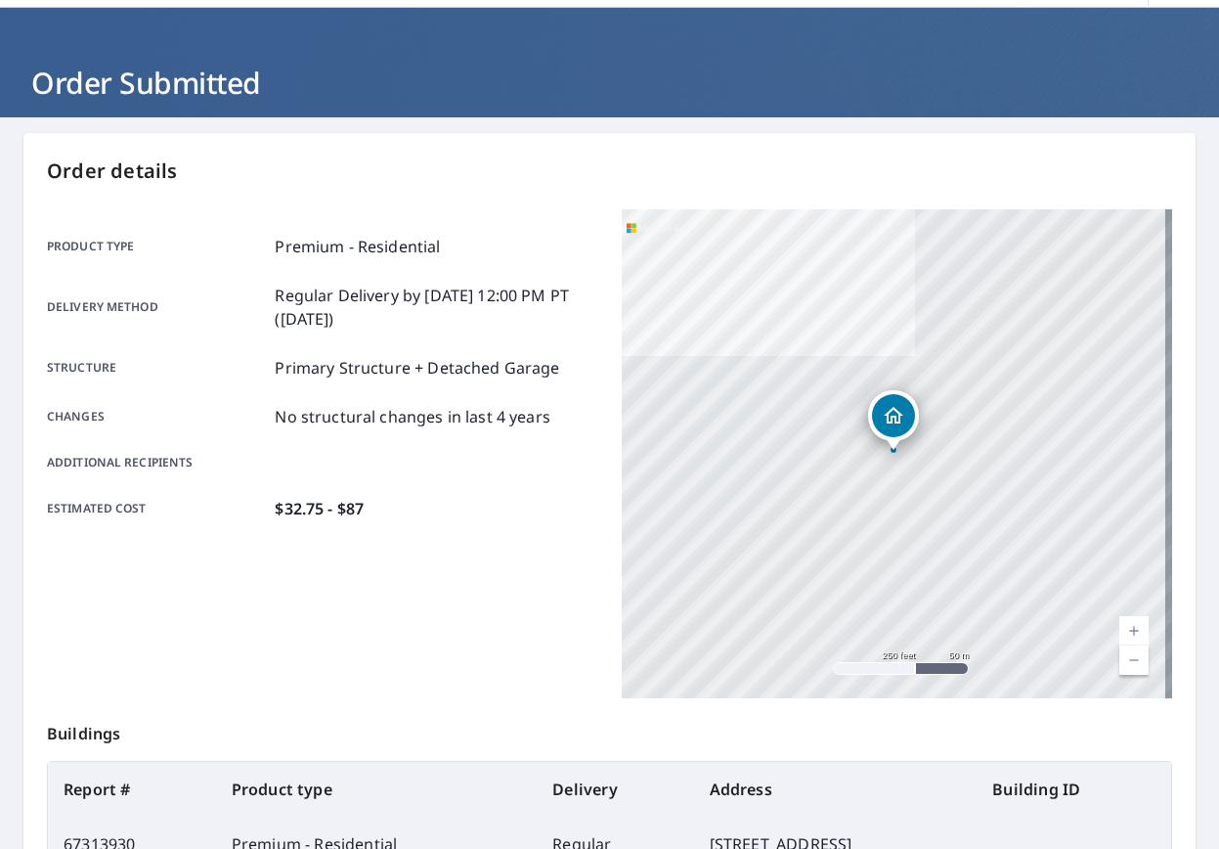
scroll to position [0, 0]
